Goal: Book appointment/travel/reservation

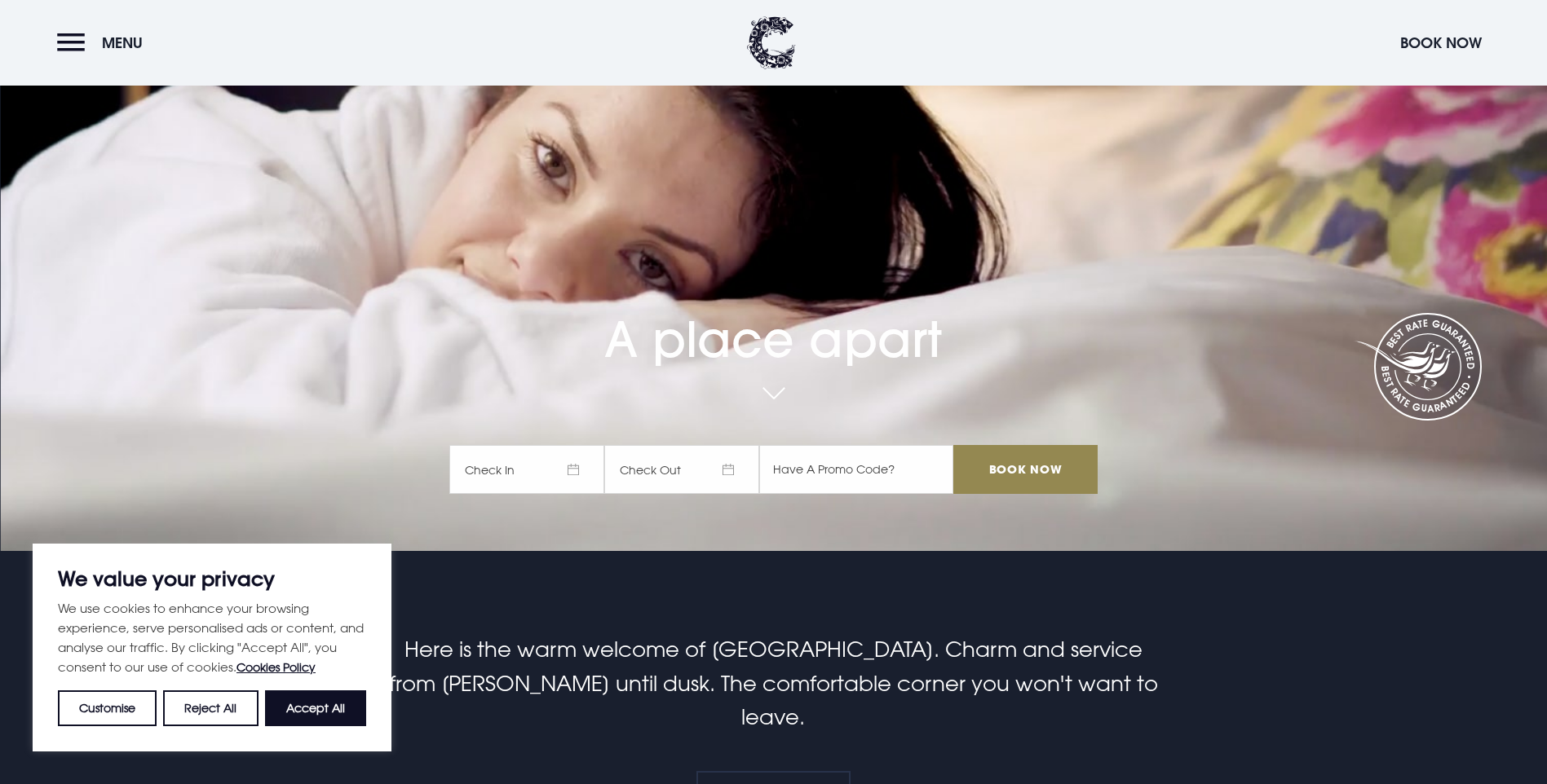
scroll to position [326, 0]
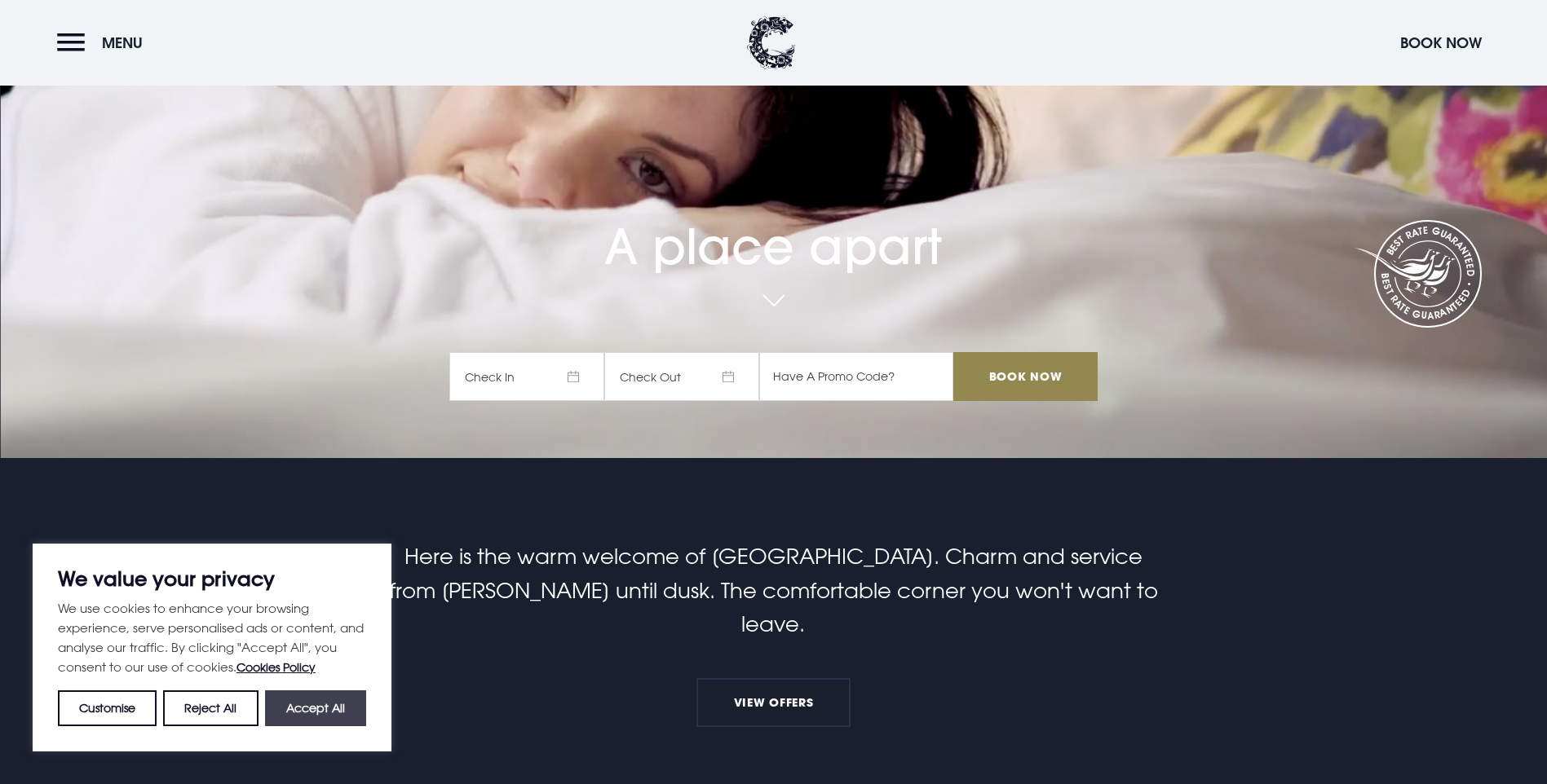
click at [318, 714] on button "Accept All" at bounding box center [315, 708] width 101 height 35
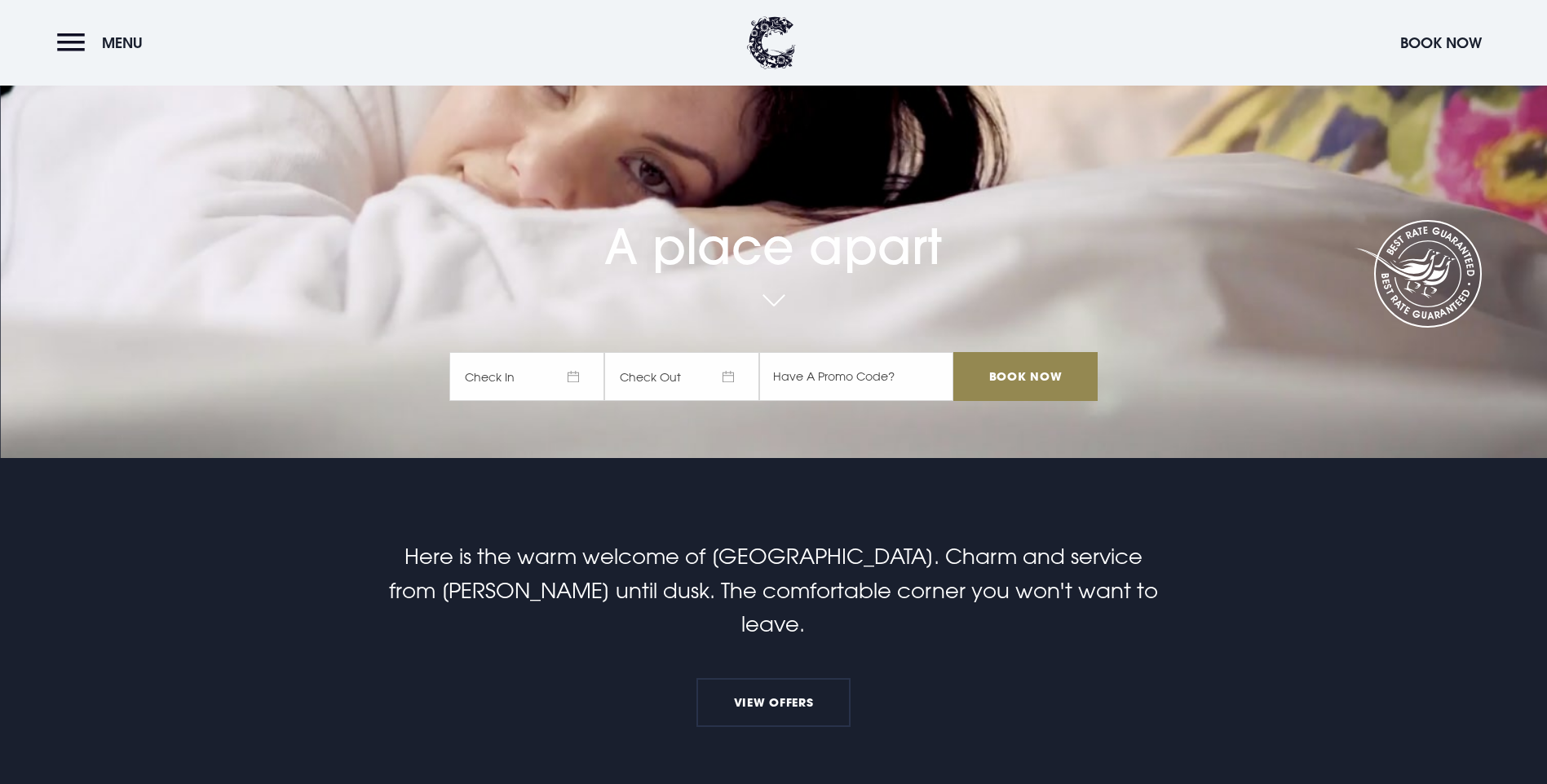
checkbox input "true"
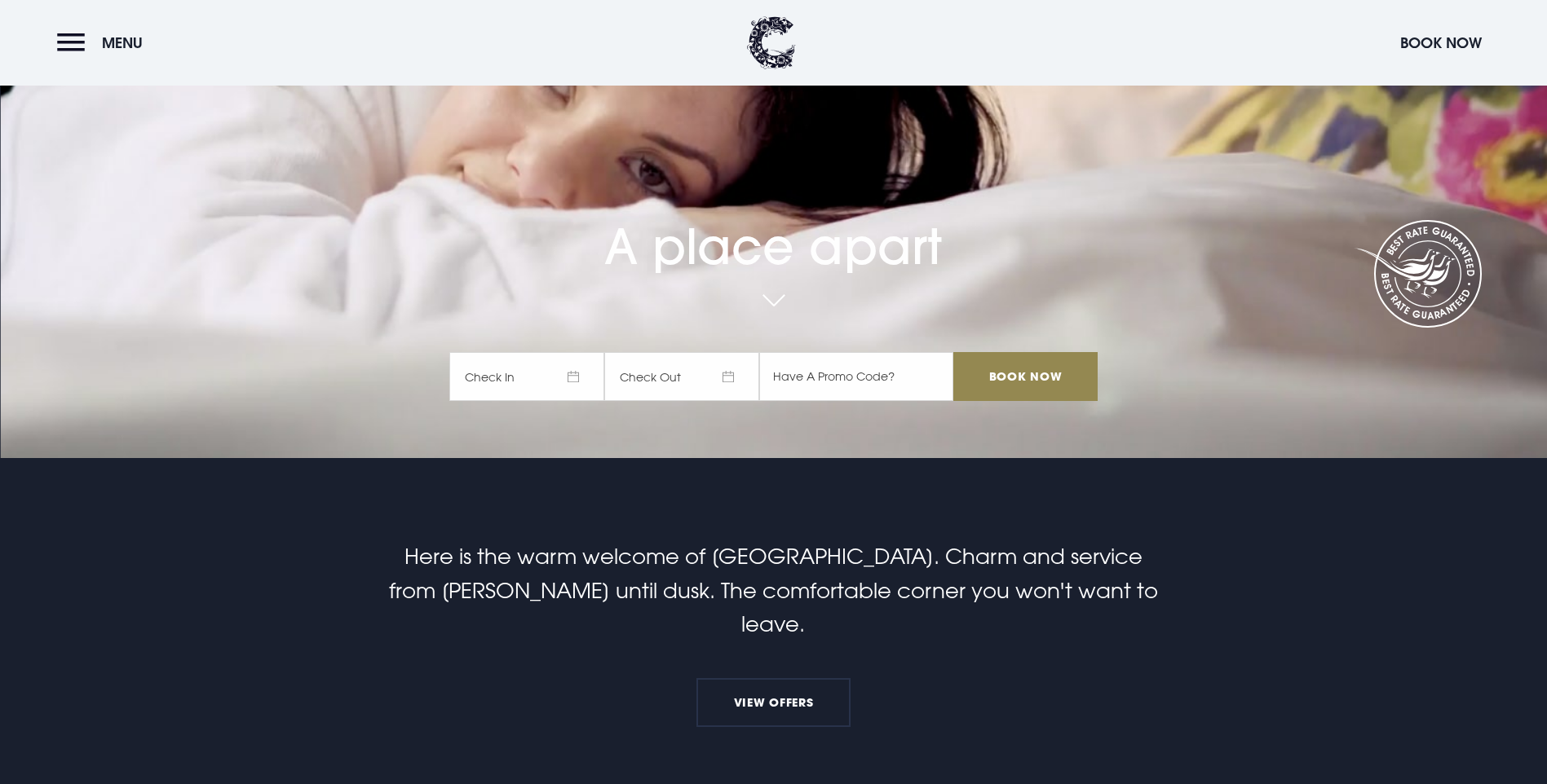
scroll to position [0, 0]
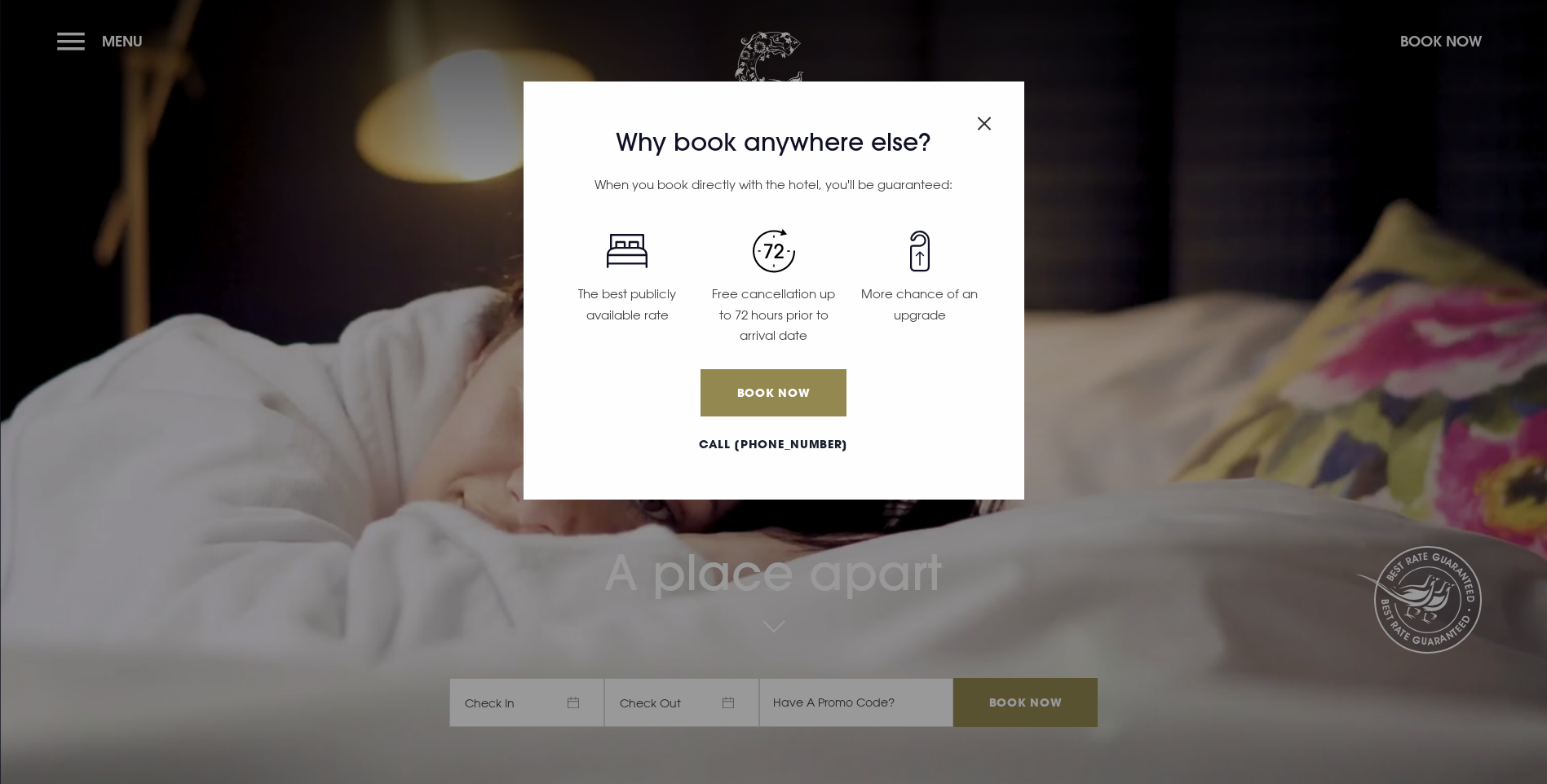
click at [977, 116] on img "Close modal" at bounding box center [985, 123] width 15 height 14
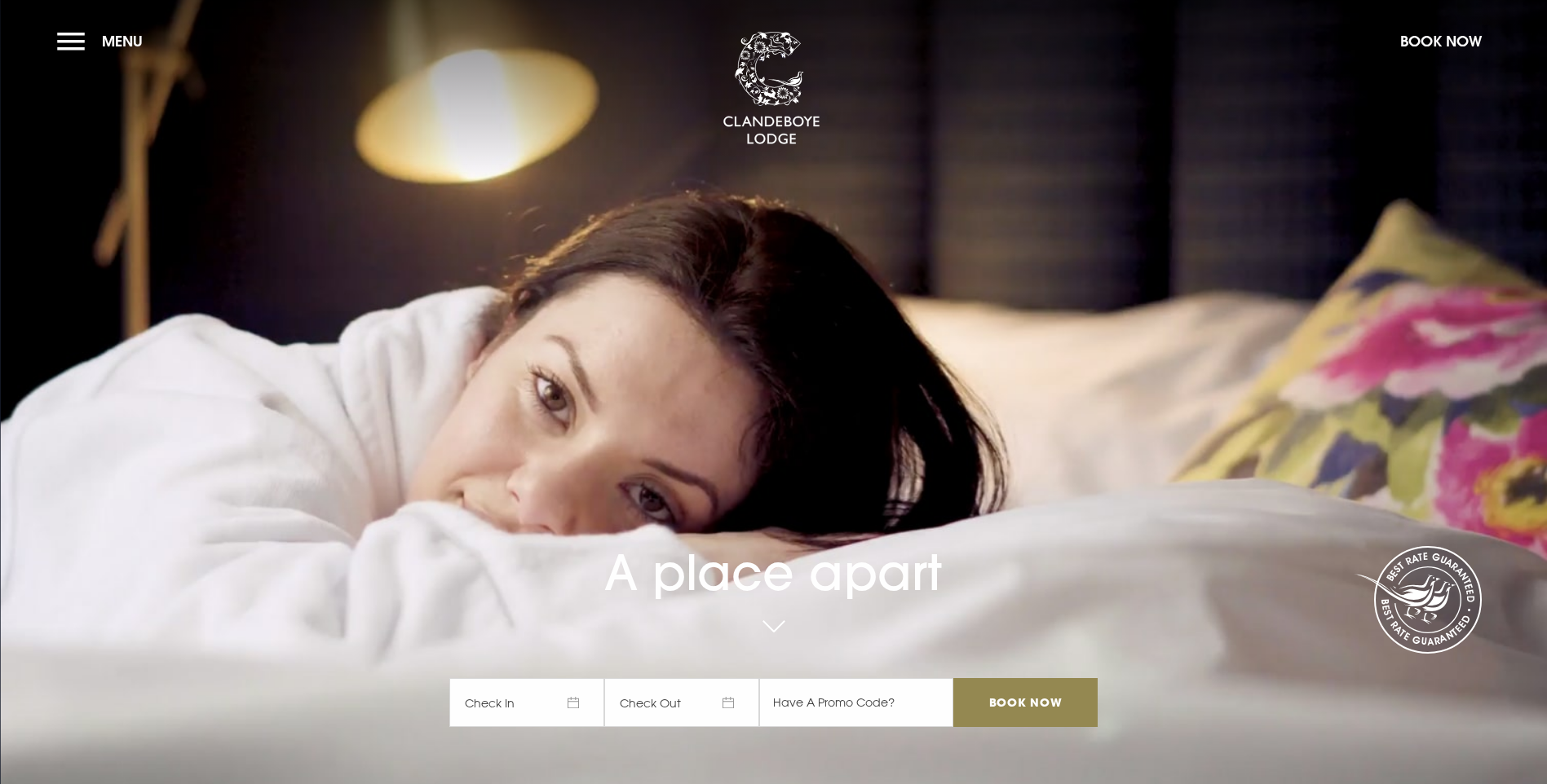
click at [53, 40] on section "A place apart Check In Check Out Mon Tue Wed Thur Fri Sat Sun Mon Tue Wed Thur …" at bounding box center [774, 392] width 1547 height 784
click at [64, 43] on button "Menu" at bounding box center [104, 41] width 94 height 35
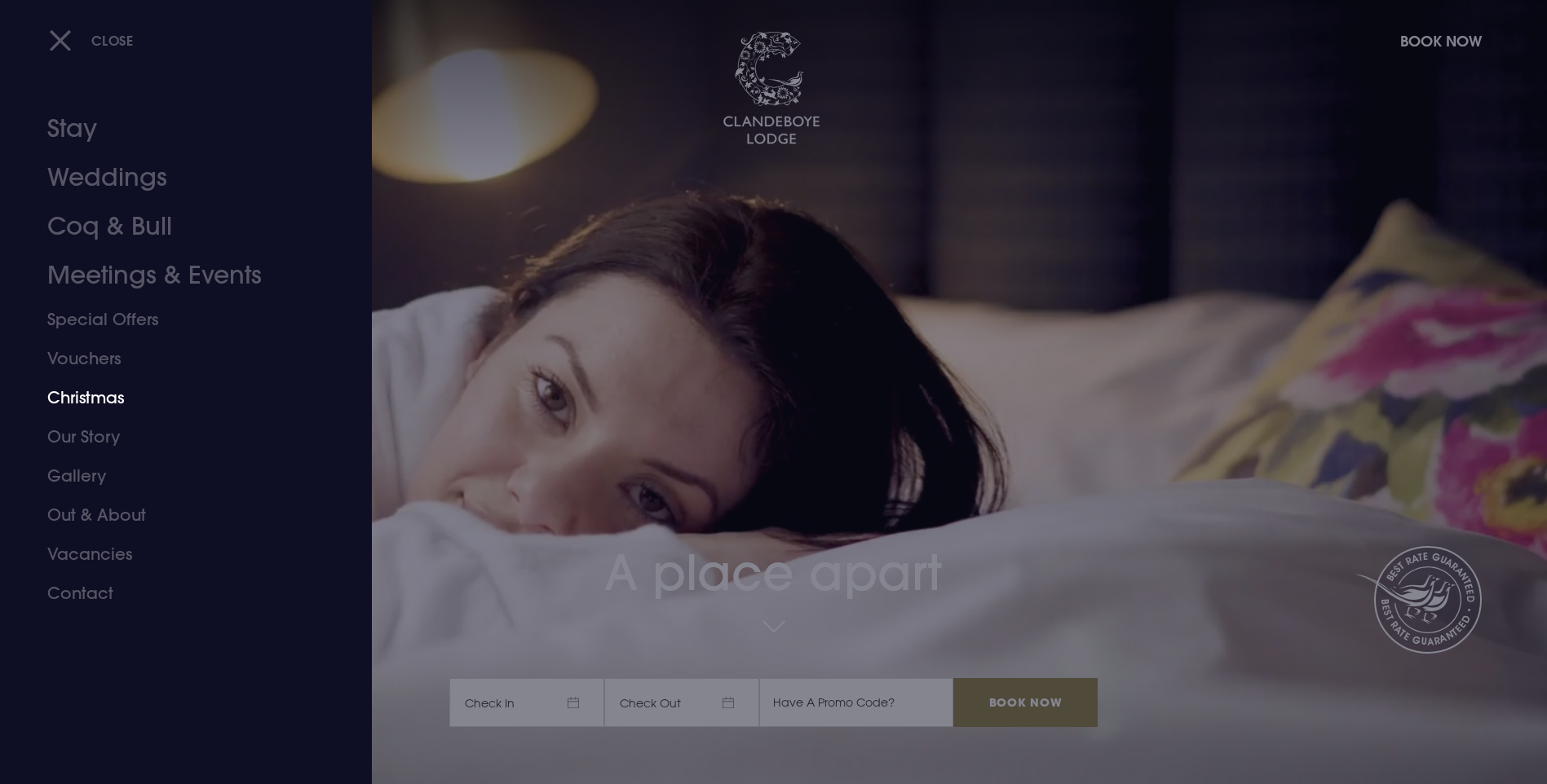
click at [105, 400] on link "Christmas" at bounding box center [176, 397] width 258 height 39
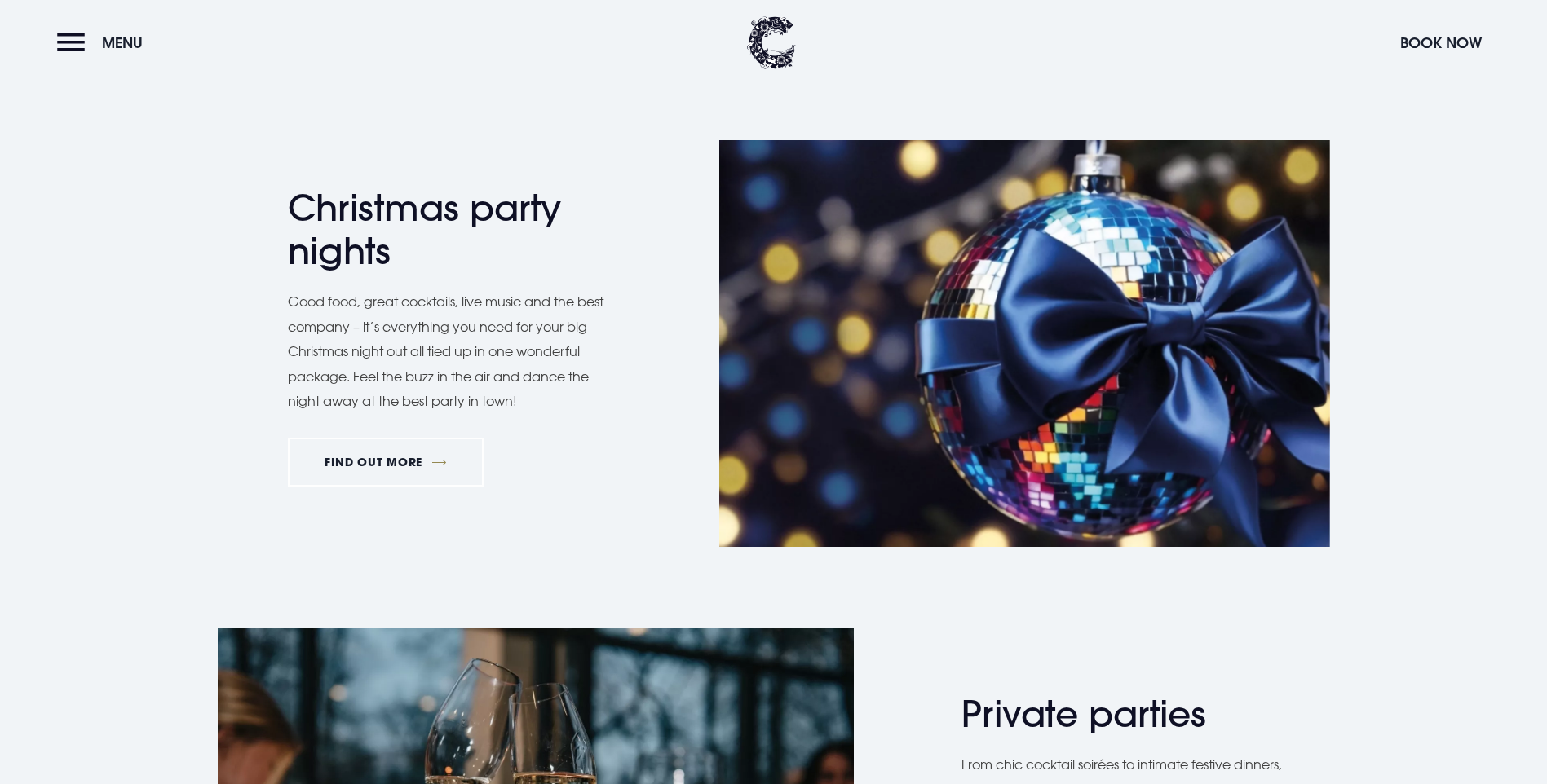
scroll to position [897, 0]
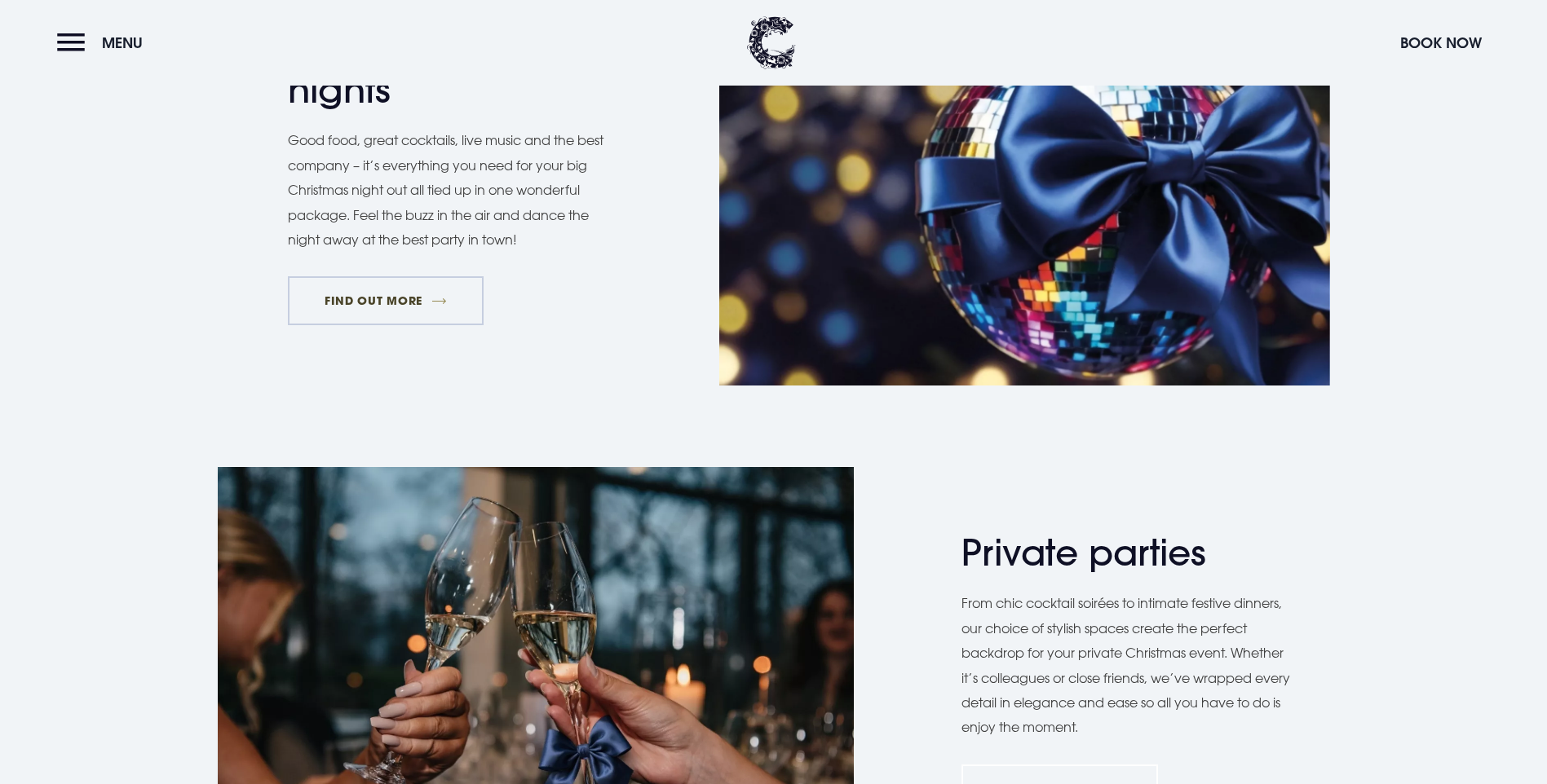
click at [401, 326] on link "FIND OUT MORE" at bounding box center [386, 301] width 197 height 49
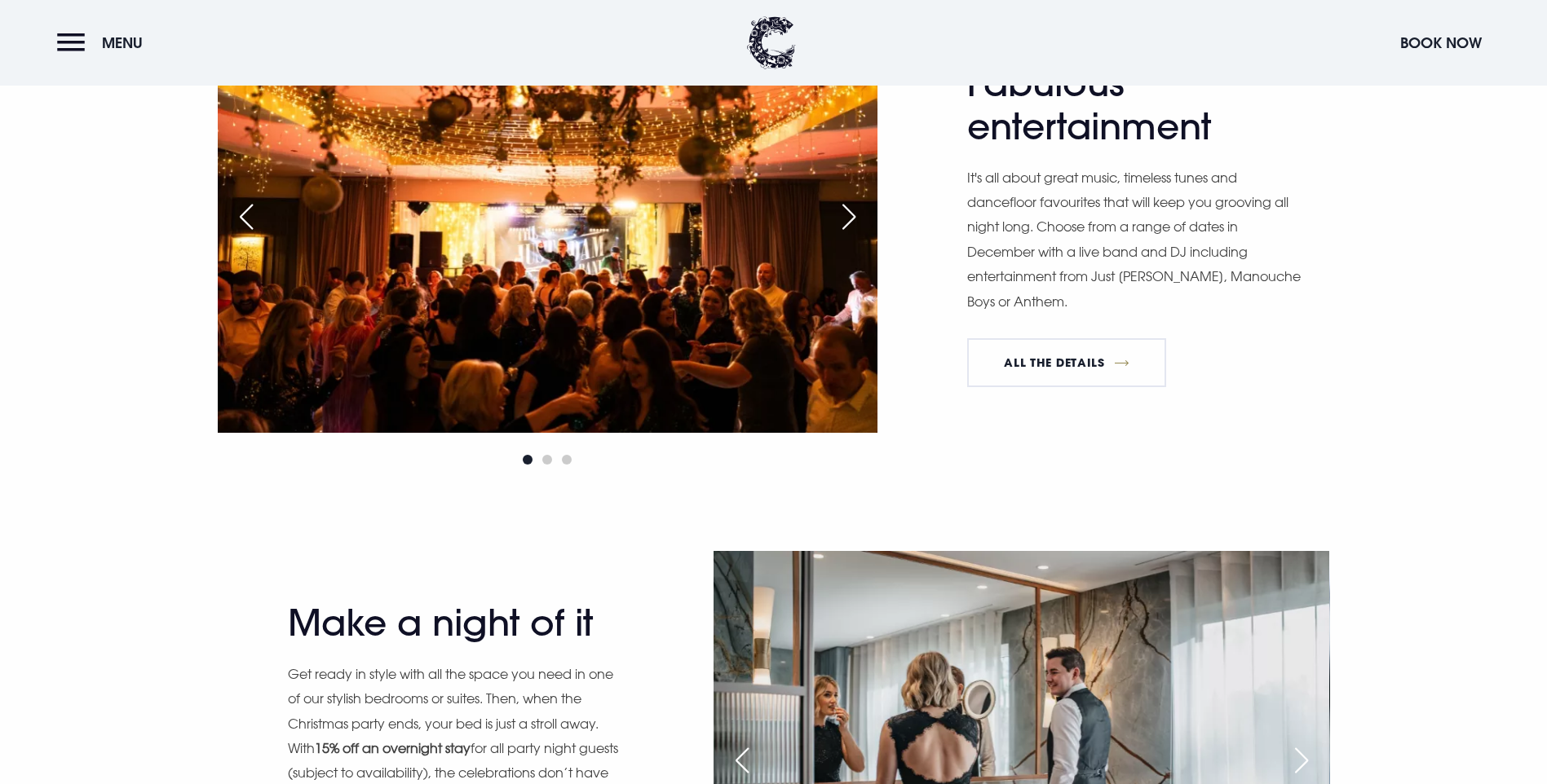
scroll to position [1630, 0]
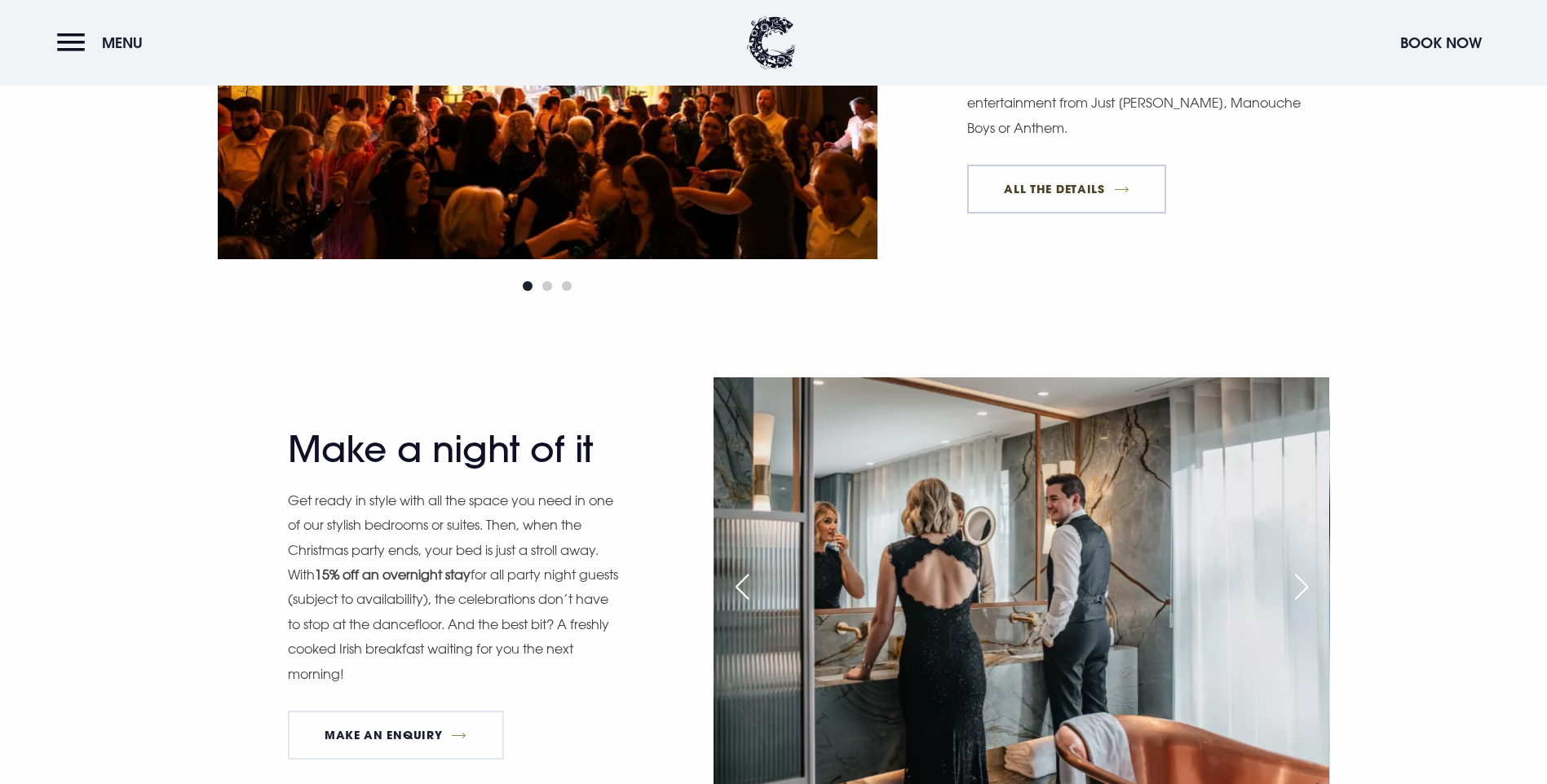
click at [1080, 214] on link "All The Details" at bounding box center [1067, 189] width 199 height 49
